Goal: Information Seeking & Learning: Understand process/instructions

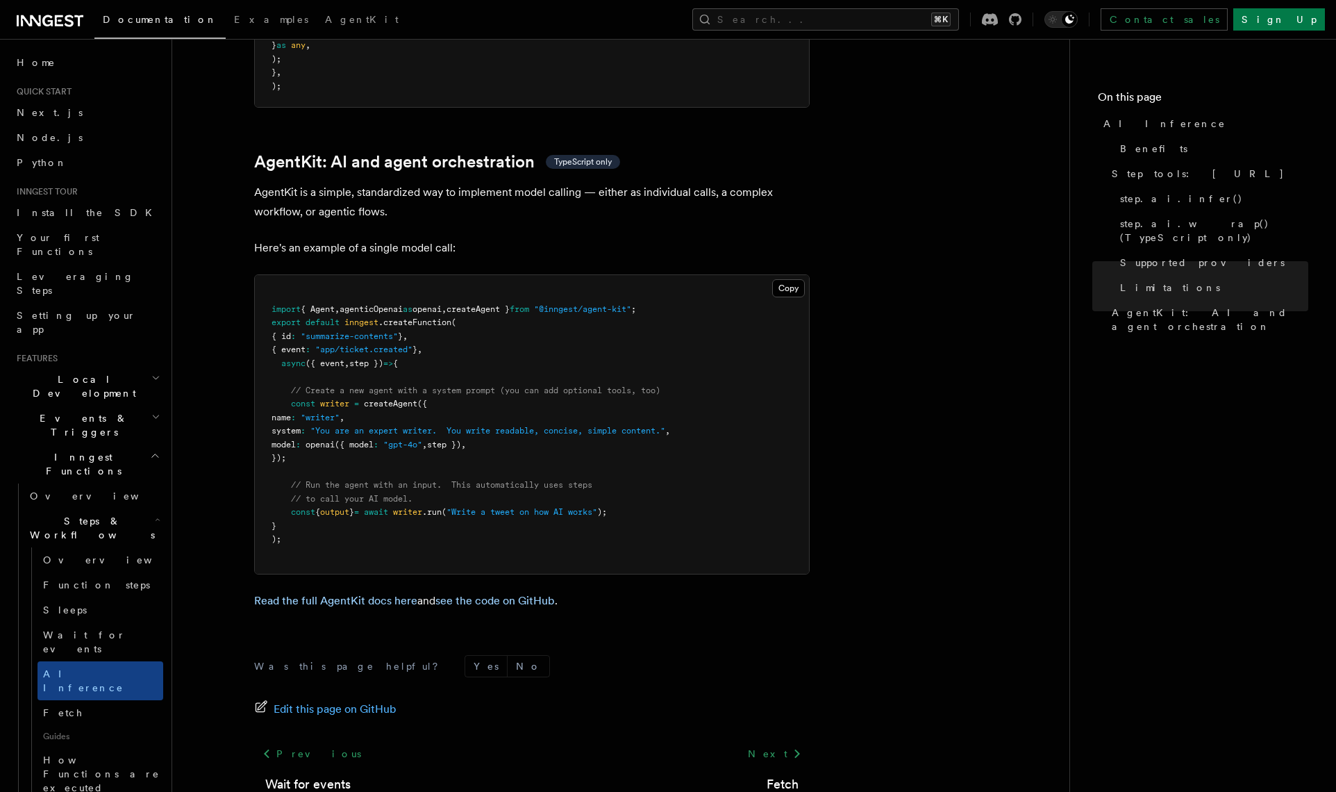
click at [844, 19] on button "Search... ⌘K" at bounding box center [825, 19] width 267 height 22
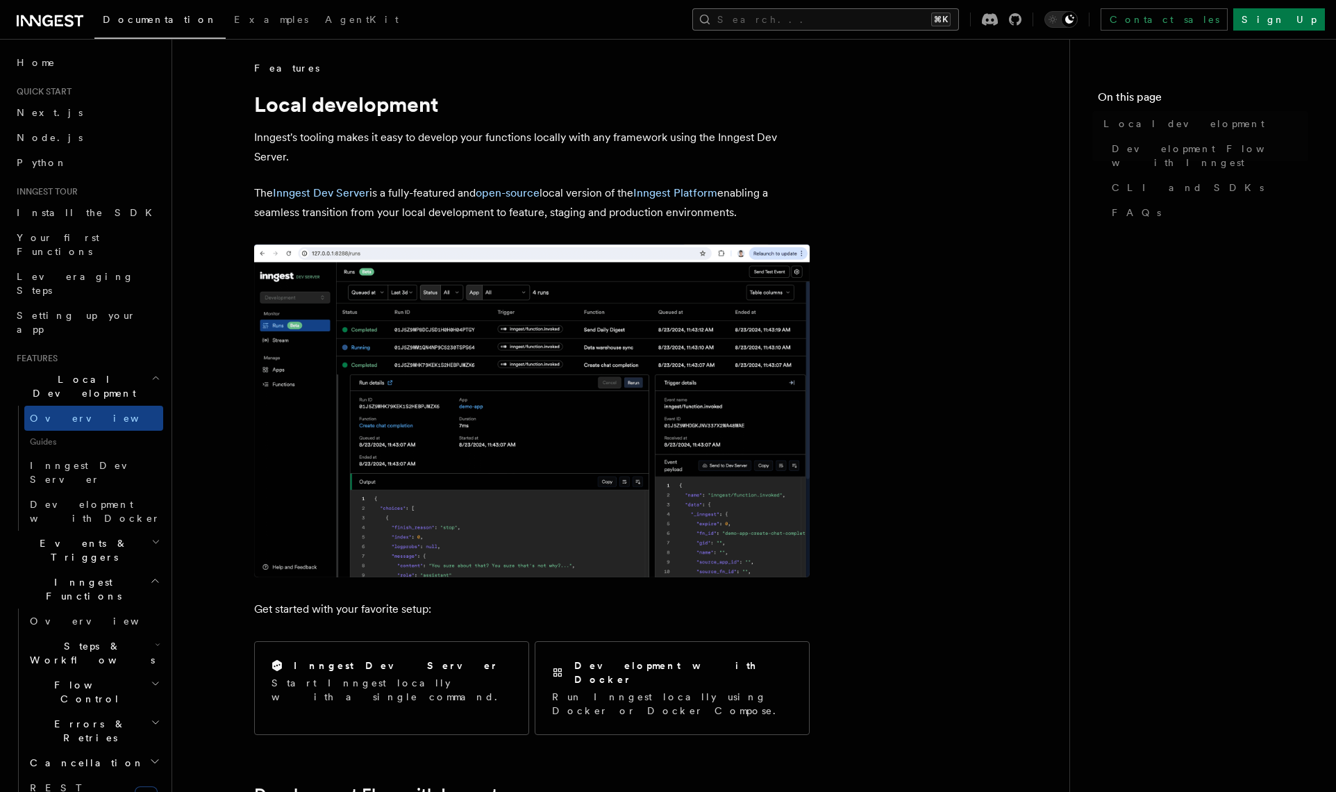
click at [838, 26] on button "Search... ⌘K" at bounding box center [825, 19] width 267 height 22
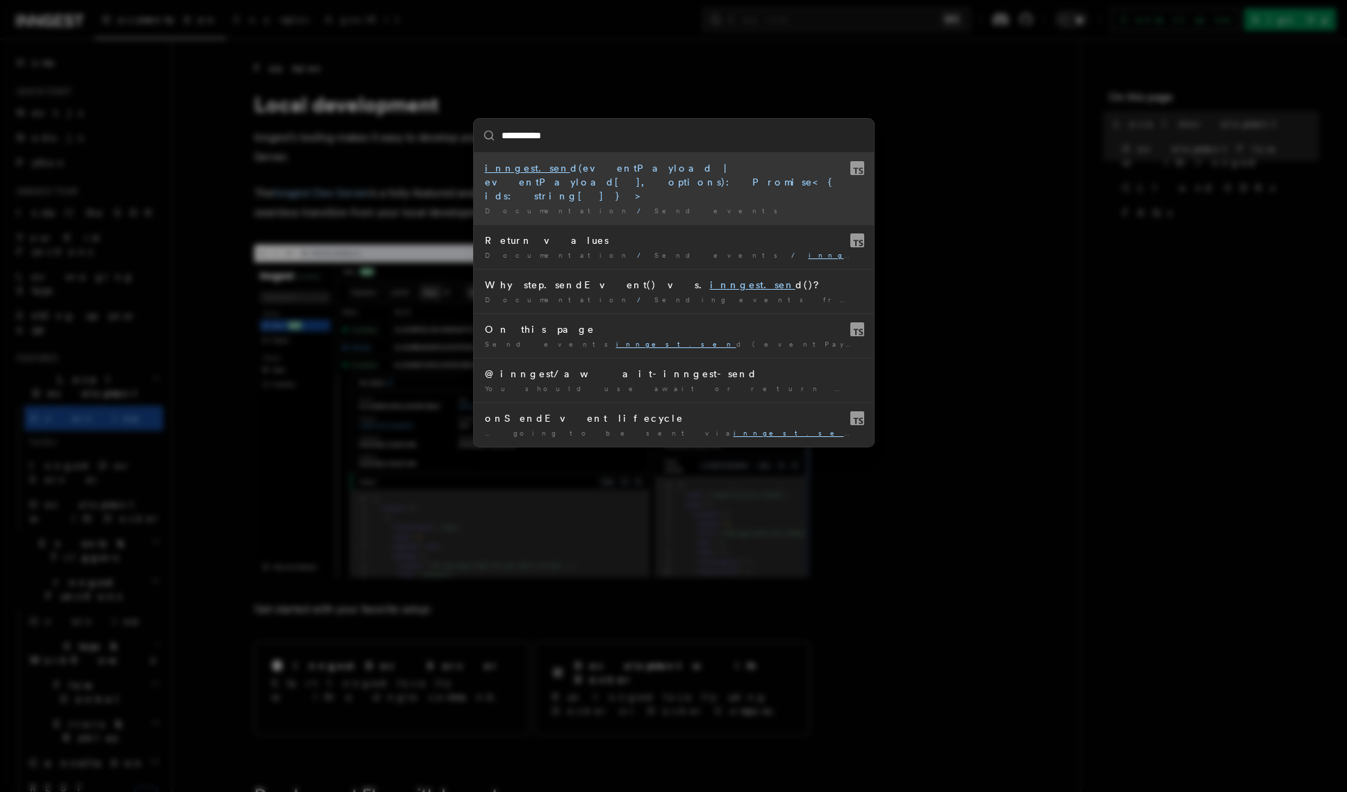
type input "**********"
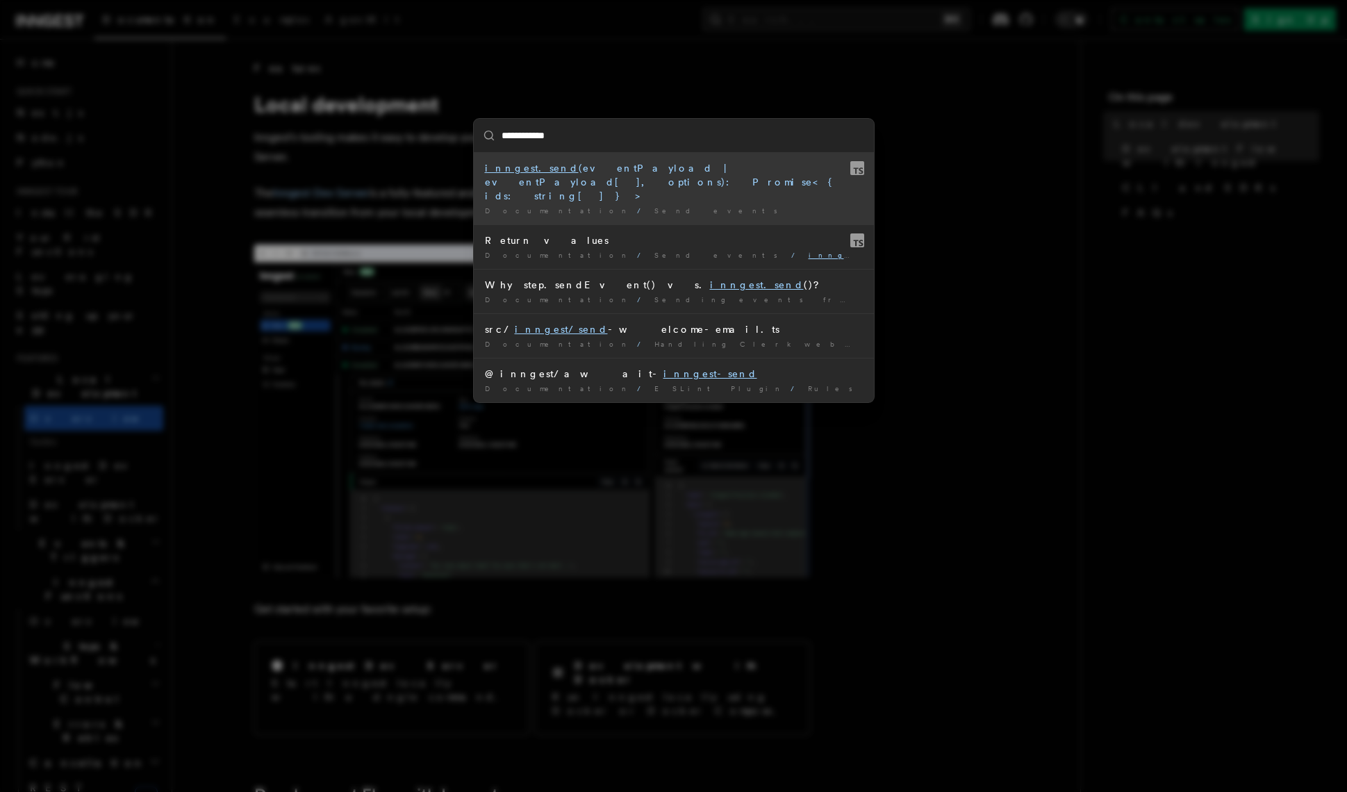
click at [515, 172] on mark "inngest.send" at bounding box center [532, 168] width 94 height 11
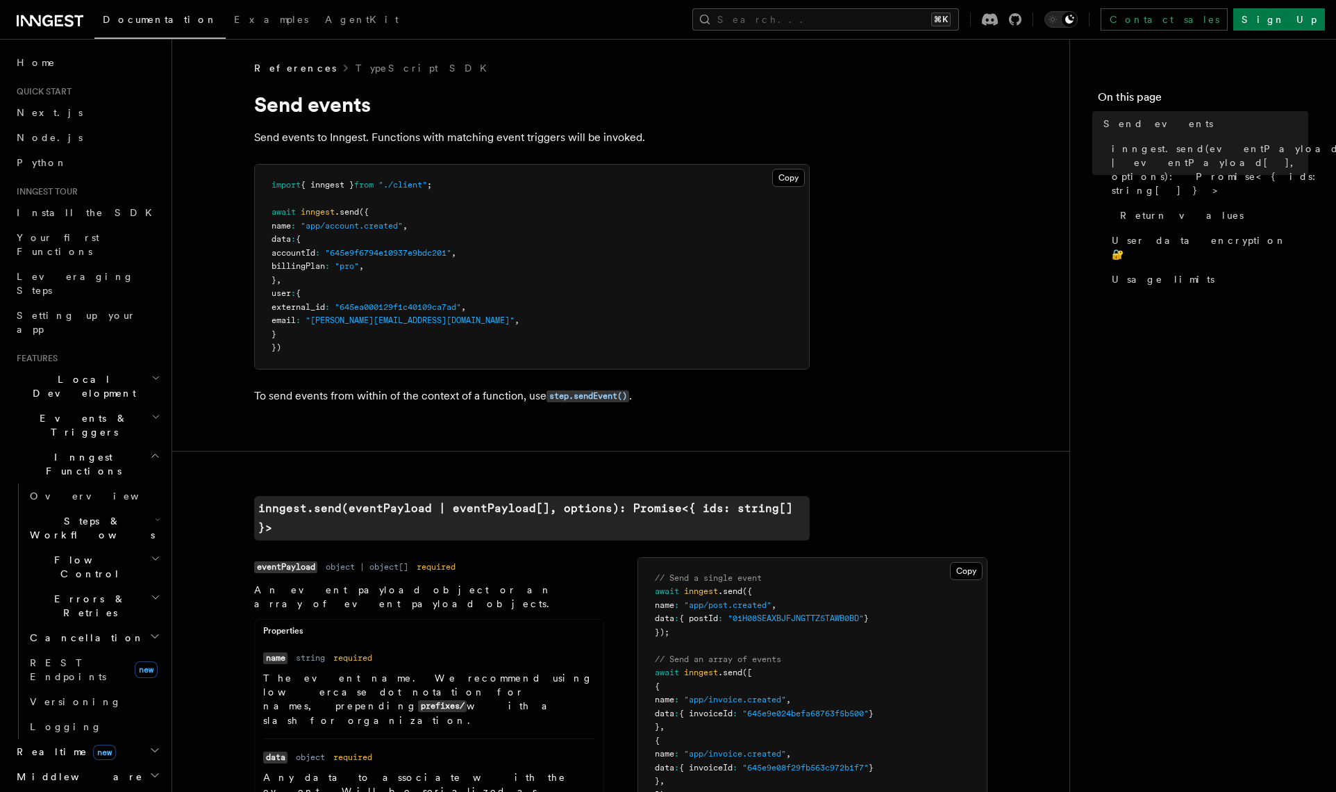
scroll to position [8, 0]
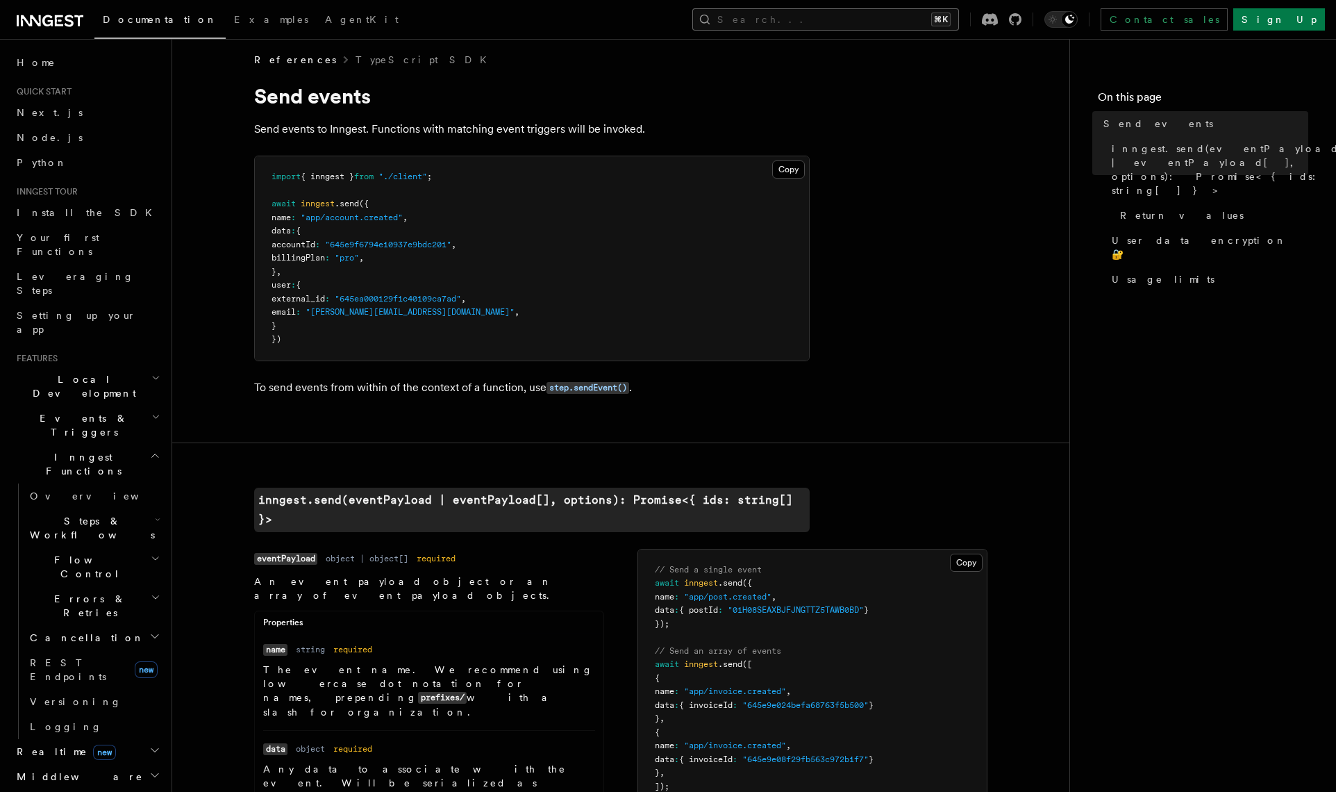
click at [857, 15] on button "Search... ⌘K" at bounding box center [825, 19] width 267 height 22
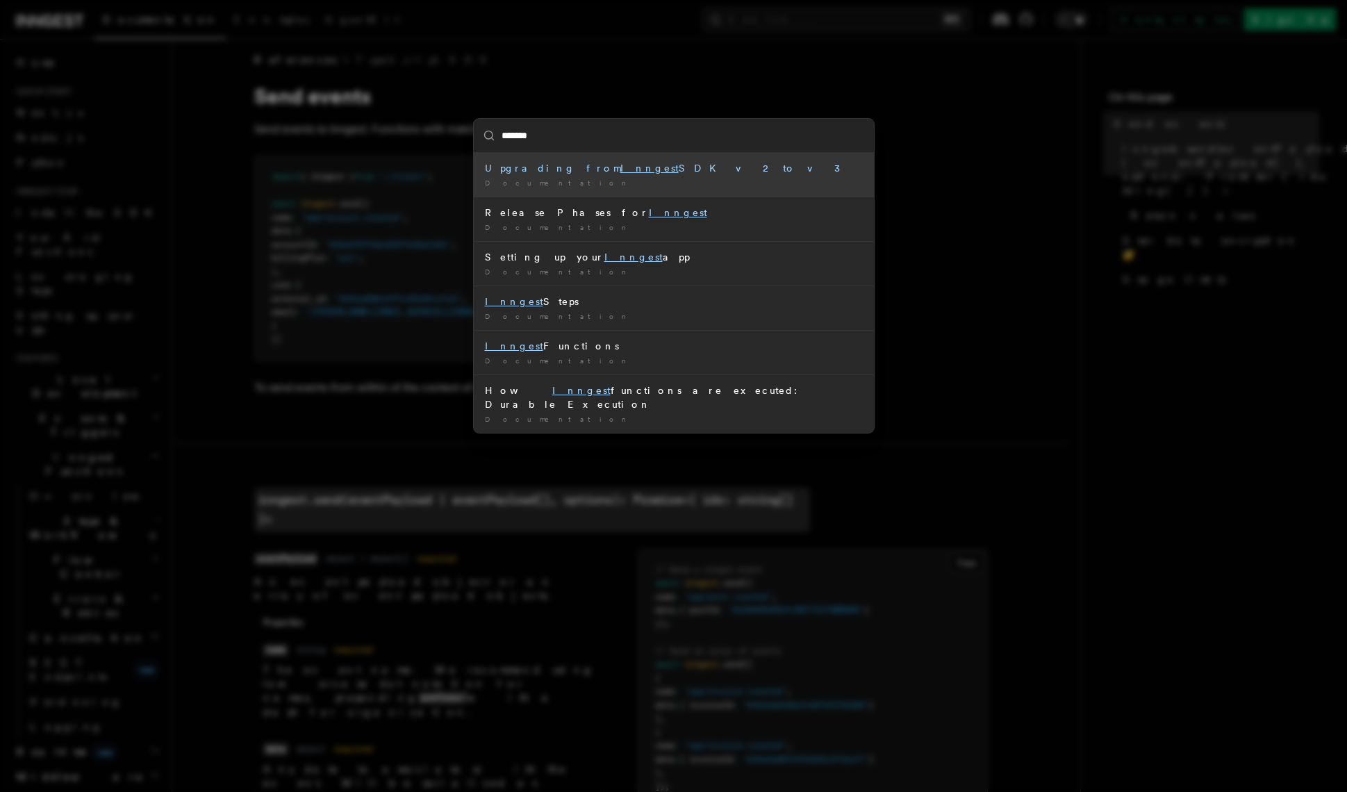
type input "*******"
click at [303, 443] on div "******* Upgrading from Inngest SDK v2 to v3 Documentation / Release Phases for …" at bounding box center [673, 396] width 1347 height 792
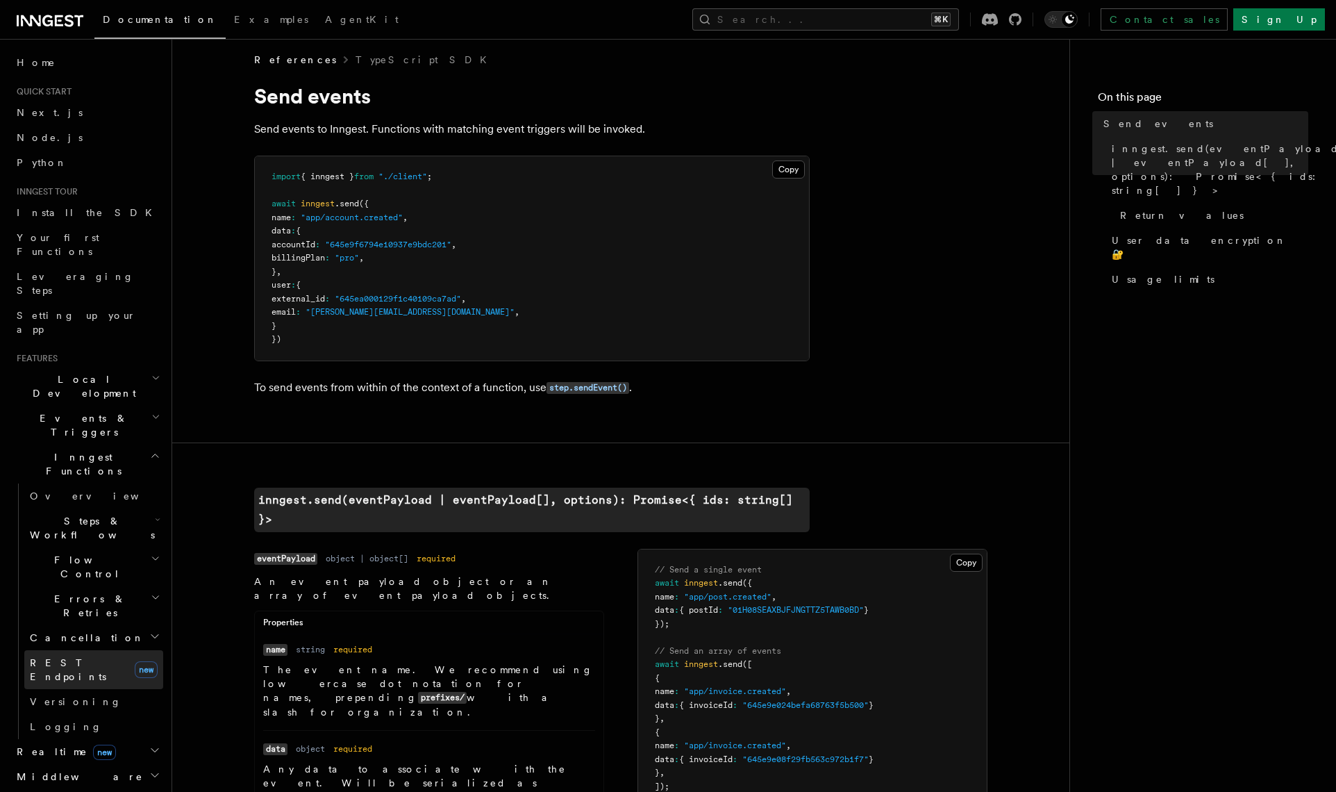
scroll to position [797, 0]
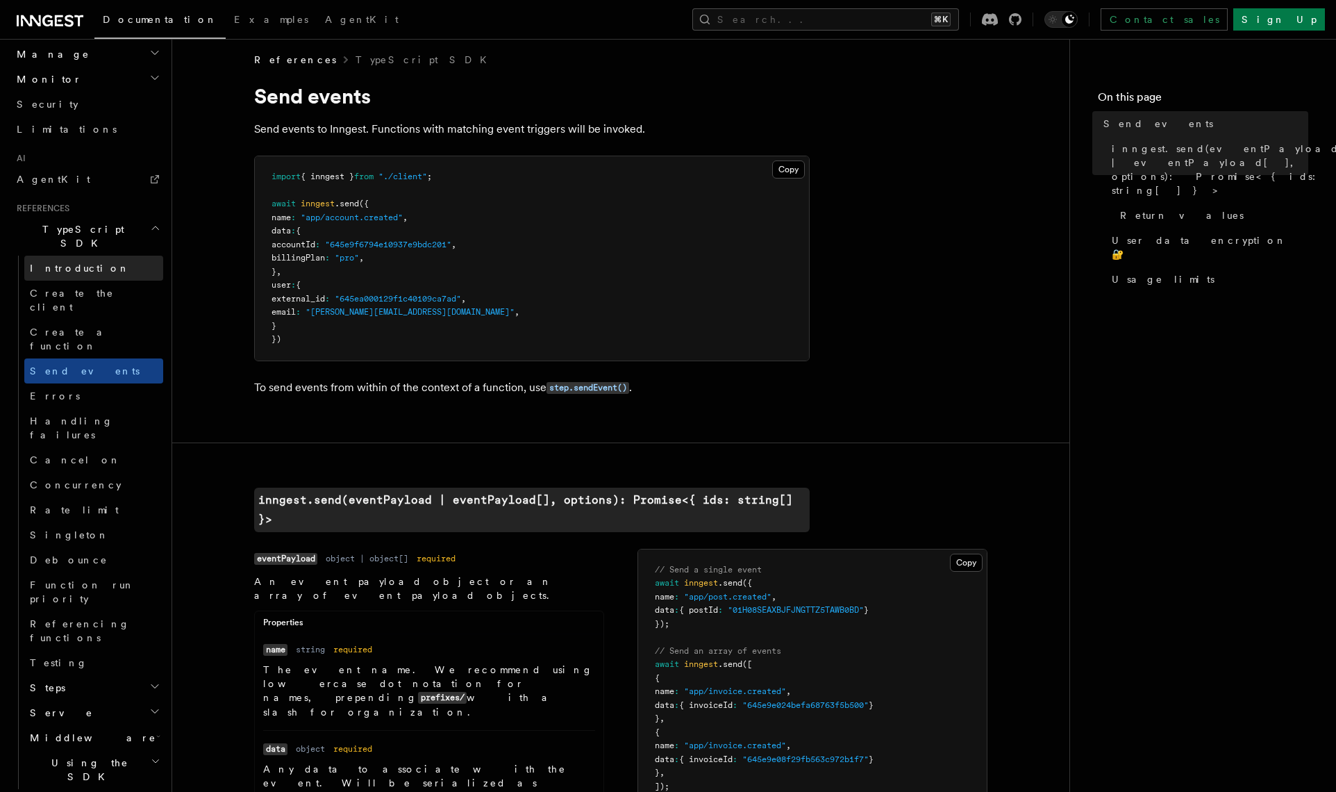
click at [76, 263] on span "Introduction" at bounding box center [80, 268] width 100 height 11
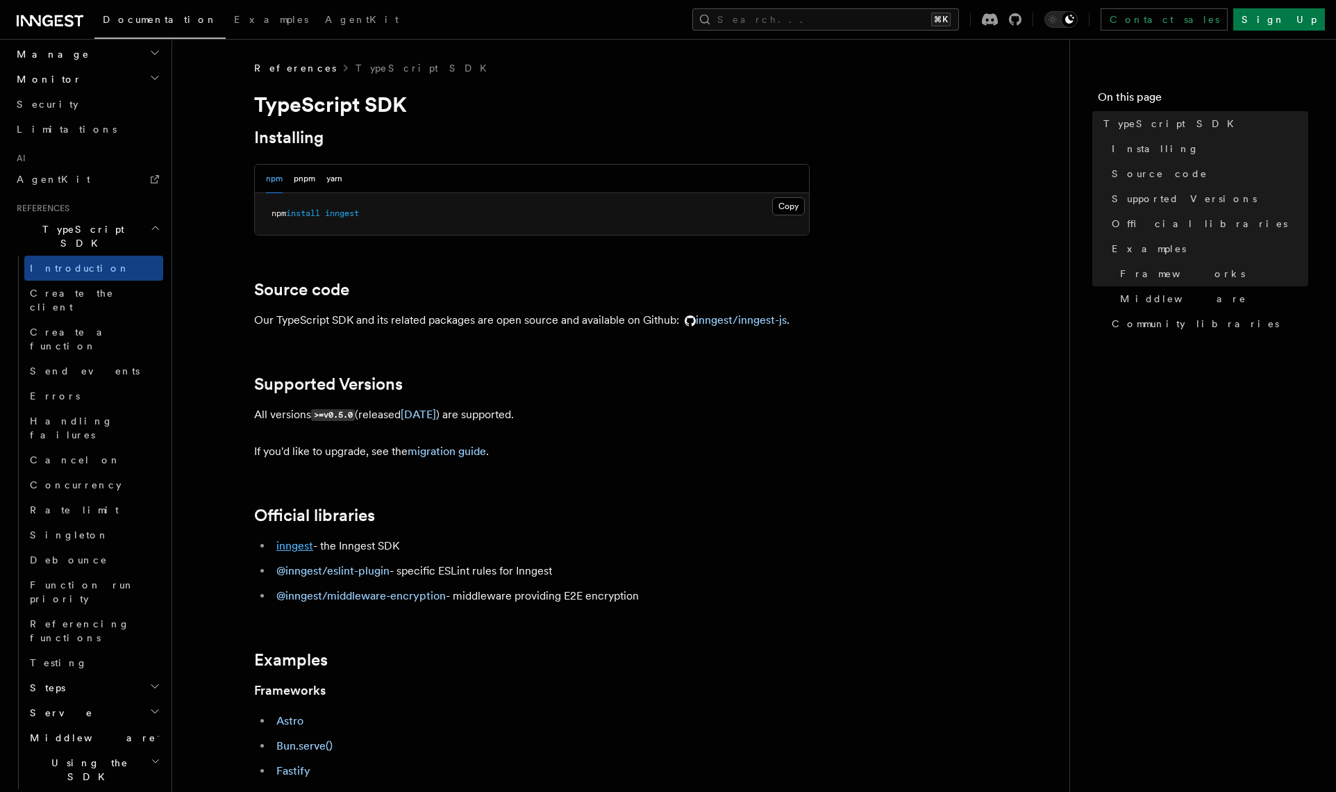
click at [292, 546] on link "inngest" at bounding box center [294, 545] width 37 height 13
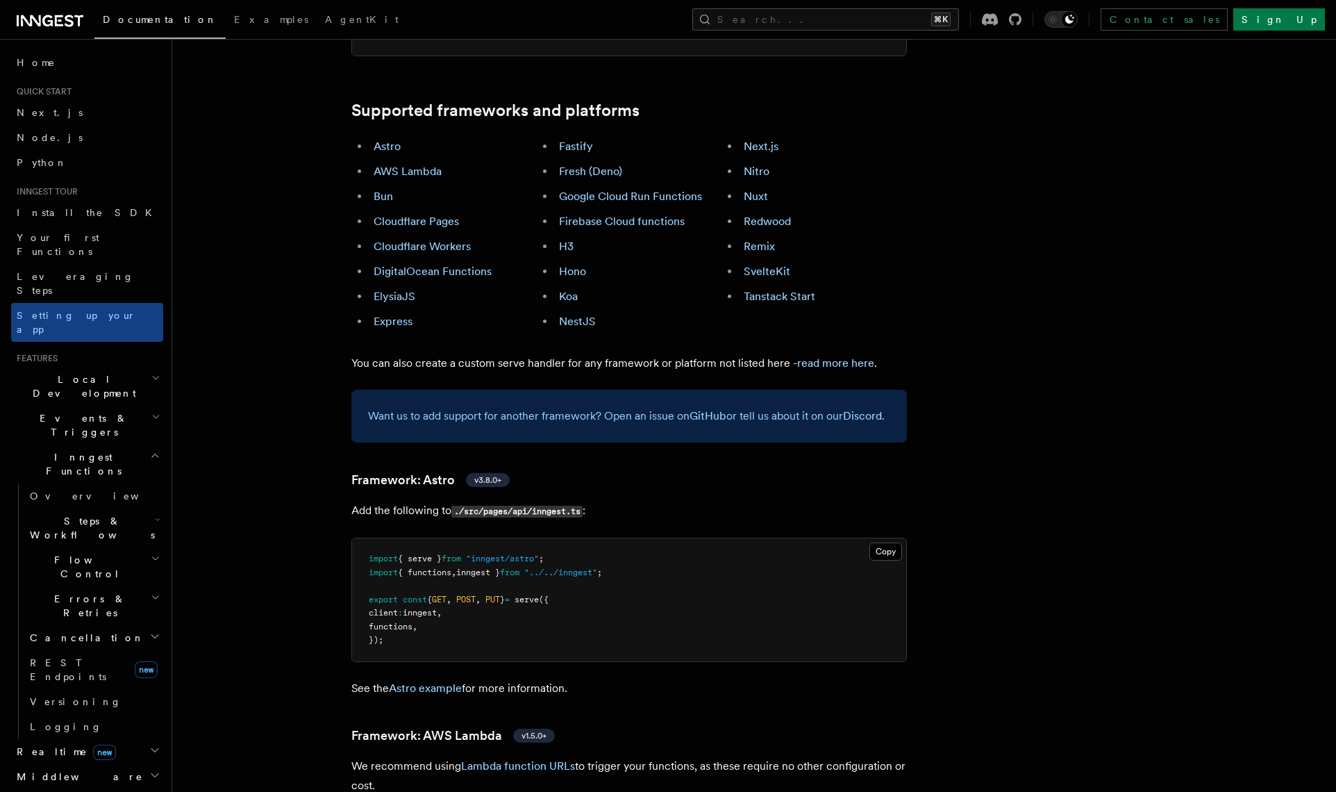
scroll to position [761, 0]
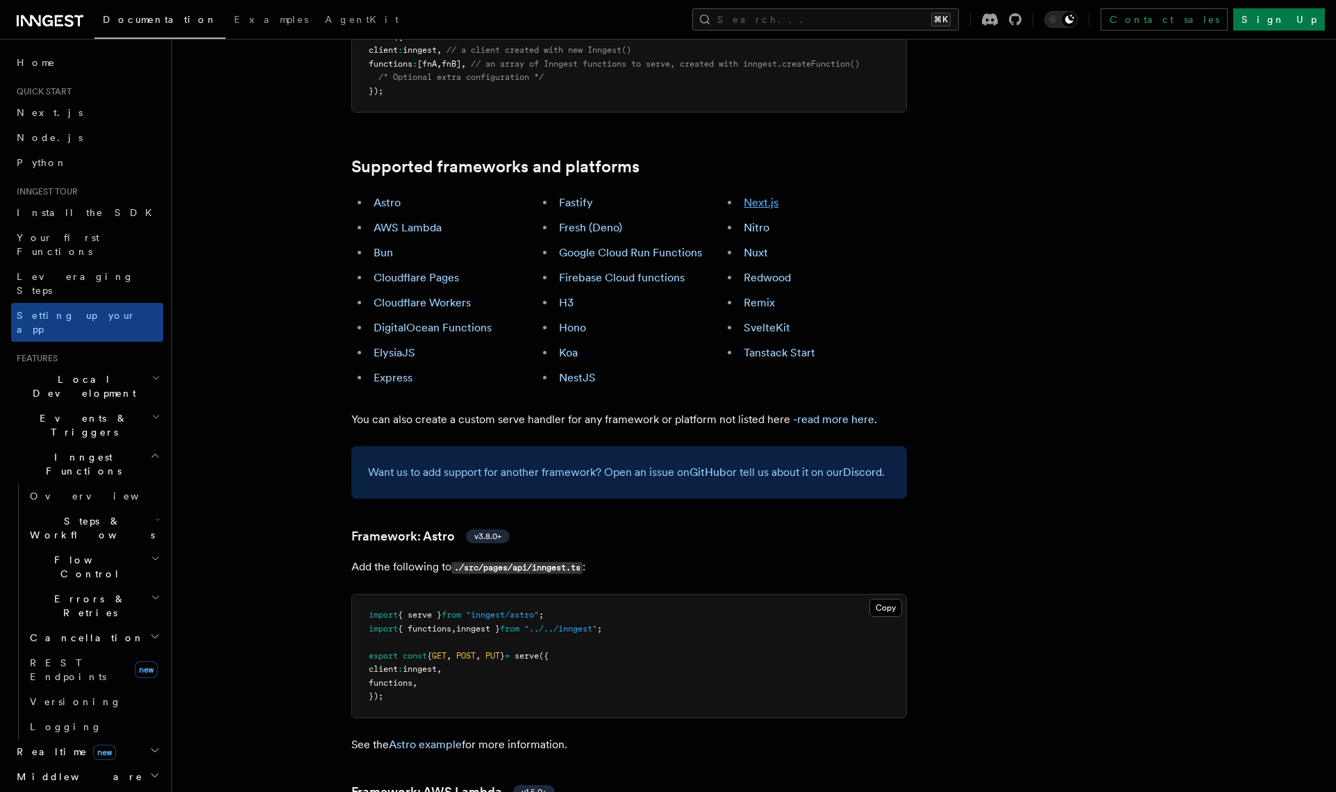
click at [772, 196] on link "Next.js" at bounding box center [761, 202] width 35 height 13
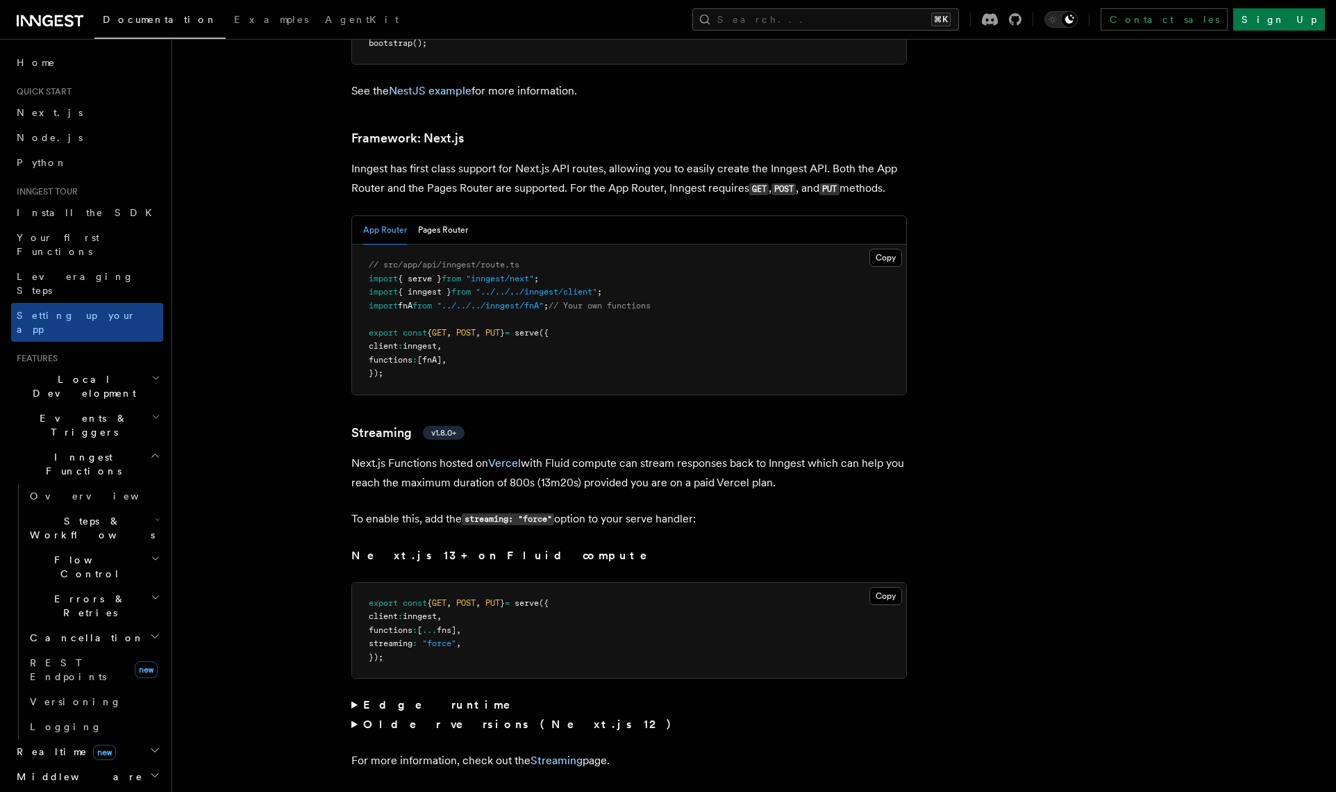
scroll to position [9041, 0]
click at [386, 215] on button "App Router" at bounding box center [385, 229] width 44 height 28
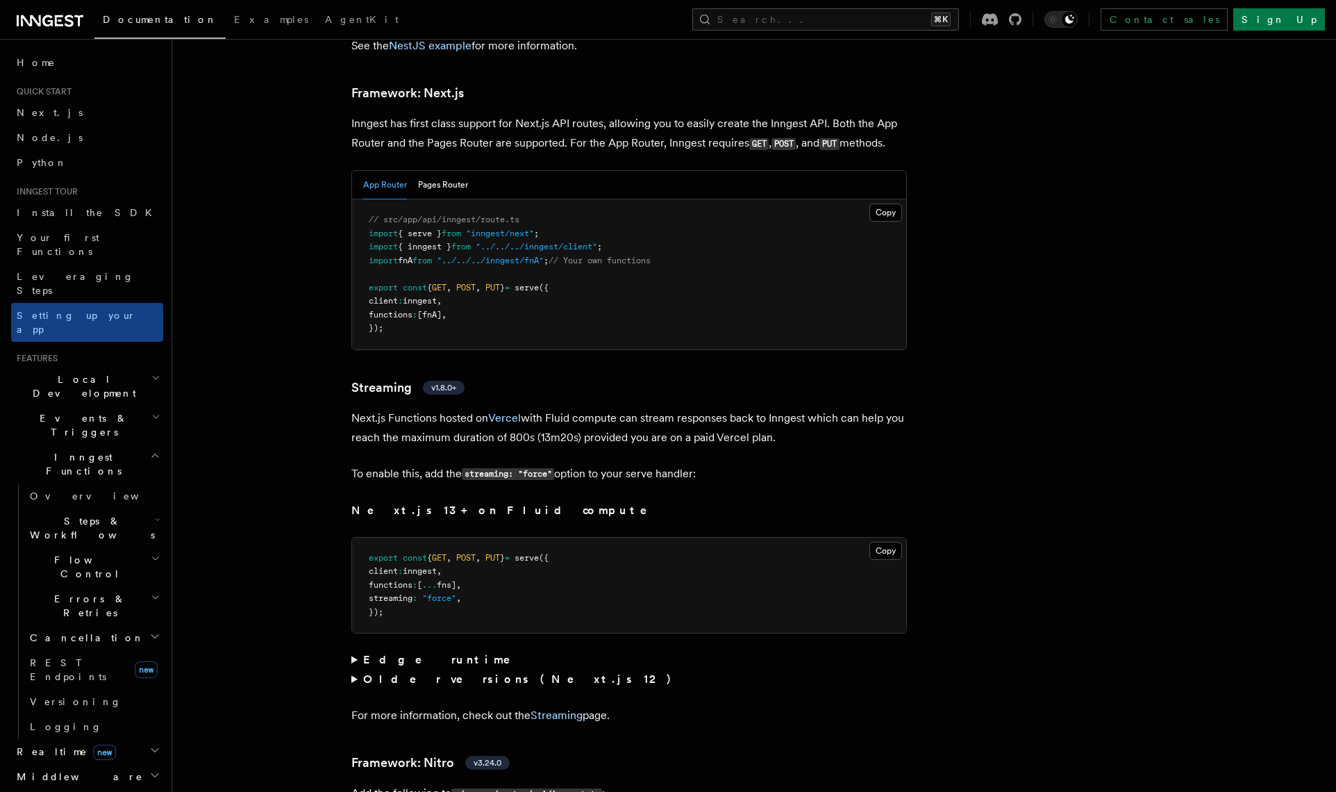
scroll to position [9107, 0]
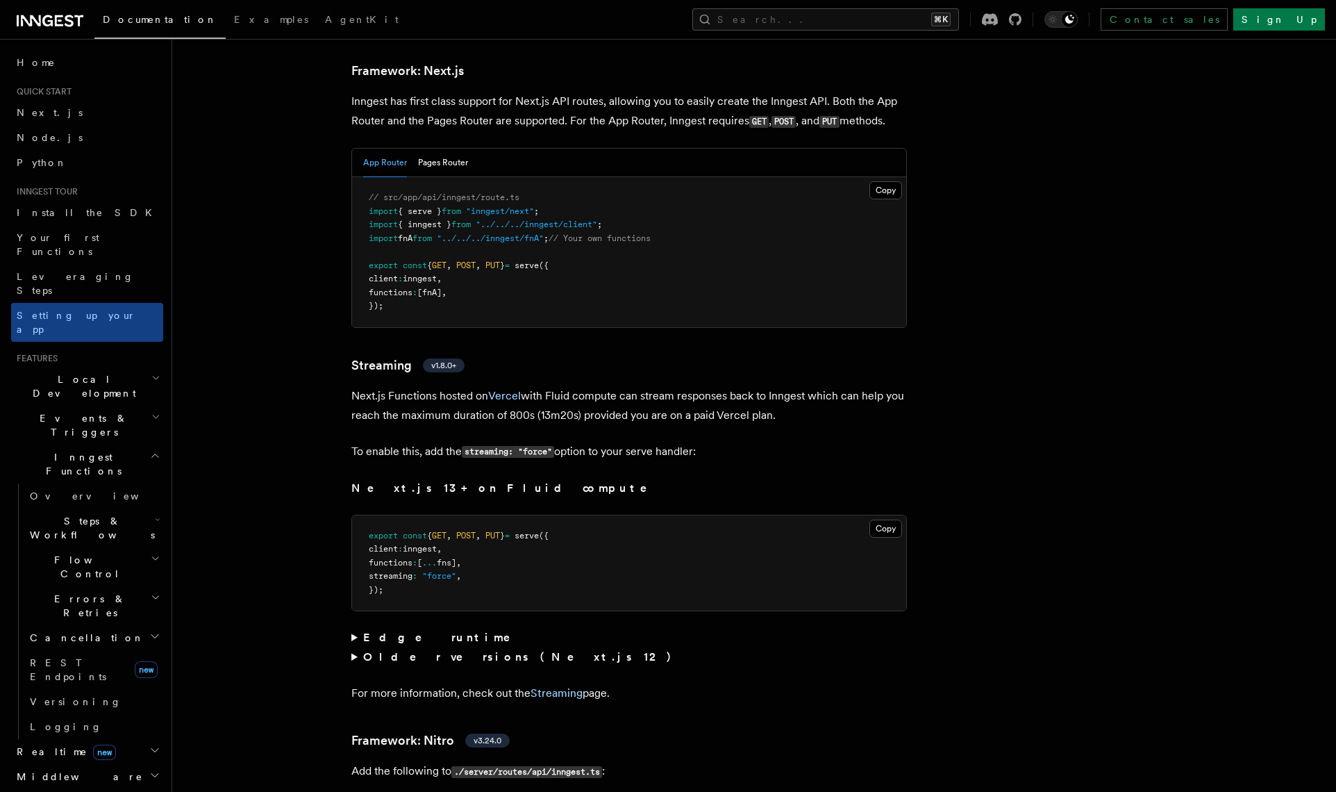
click at [351, 628] on summary "Edge runtime" at bounding box center [629, 637] width 556 height 19
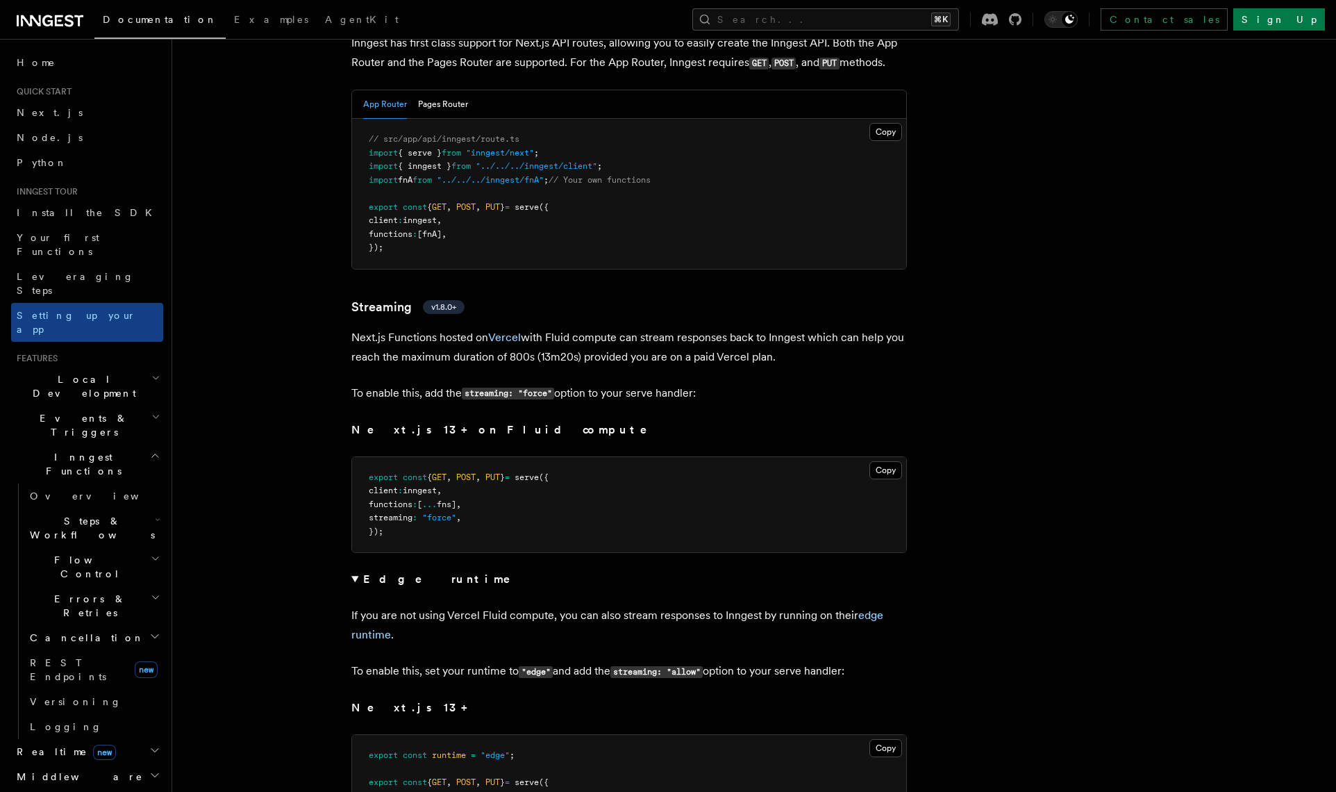
scroll to position [9156, 0]
